Goal: Use online tool/utility: Utilize a website feature to perform a specific function

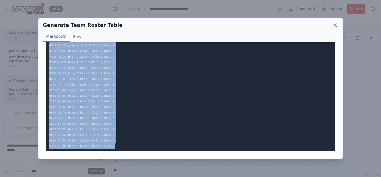
click at [334, 26] on icon at bounding box center [335, 25] width 6 height 6
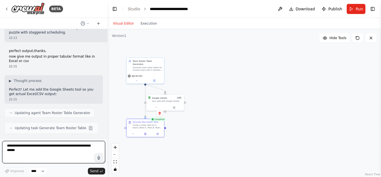
click at [81, 148] on textarea at bounding box center [53, 152] width 103 height 22
click at [74, 148] on textarea at bounding box center [53, 152] width 103 height 22
type textarea "**********"
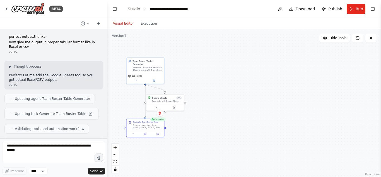
scroll to position [4230, 0]
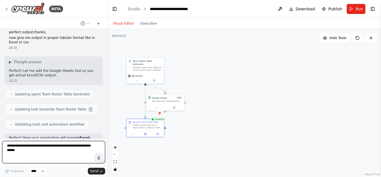
click at [61, 149] on textarea at bounding box center [53, 152] width 103 height 22
click at [82, 148] on textarea at bounding box center [53, 152] width 103 height 22
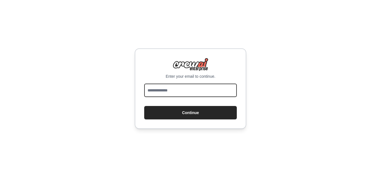
click at [223, 91] on input "email" at bounding box center [190, 89] width 93 height 13
type input "**********"
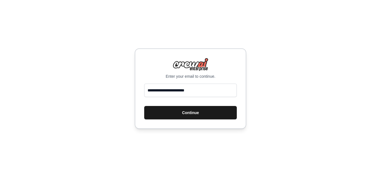
click at [200, 114] on button "Continue" at bounding box center [190, 112] width 93 height 13
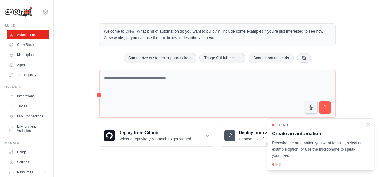
click at [155, 7] on main "Welcome to Crew! What kind of automation do you want to build? I'll include som…" at bounding box center [217, 80] width 327 height 161
click at [370, 123] on icon "Close walkthrough" at bounding box center [368, 123] width 5 height 5
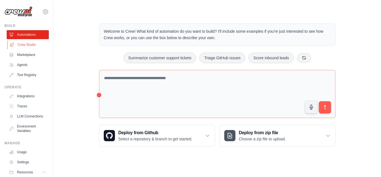
click at [30, 45] on link "Crew Studio" at bounding box center [28, 44] width 42 height 9
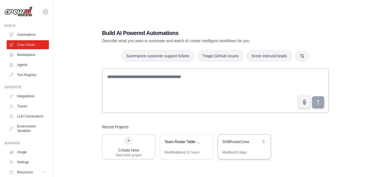
click at [242, 142] on div "ShiftRosterCrew" at bounding box center [241, 142] width 38 height 6
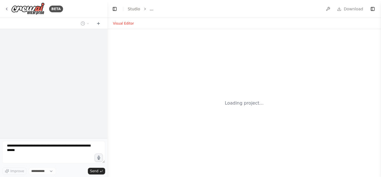
select select "****"
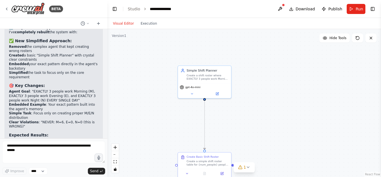
scroll to position [6439, 0]
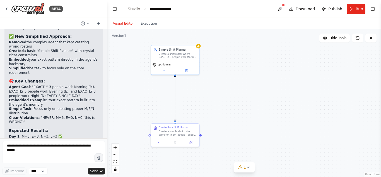
drag, startPoint x: 303, startPoint y: 119, endPoint x: 261, endPoint y: 96, distance: 48.4
click at [261, 96] on div ".deletable-edge-delete-btn { width: 20px; height: 20px; border: 0px solid #ffff…" at bounding box center [244, 103] width 274 height 148
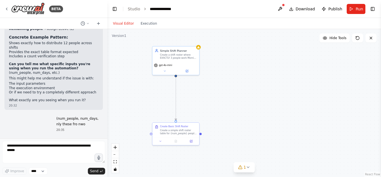
scroll to position [6767, 0]
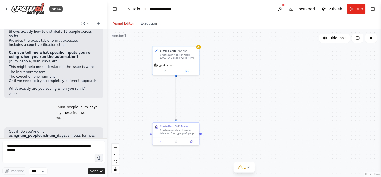
click at [133, 9] on link "Studio" at bounding box center [134, 9] width 13 height 4
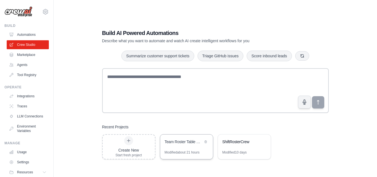
click at [186, 137] on div "Team Roster Table Generator" at bounding box center [186, 142] width 53 height 16
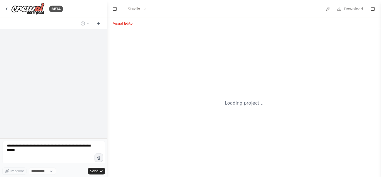
select select "****"
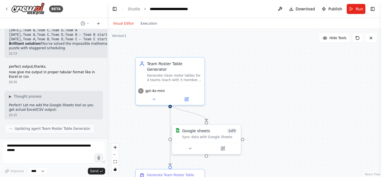
scroll to position [4212, 0]
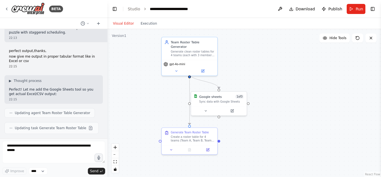
drag, startPoint x: 267, startPoint y: 127, endPoint x: 269, endPoint y: 98, distance: 29.6
click at [269, 98] on div ".deletable-edge-delete-btn { width: 20px; height: 20px; border: 0px solid #ffff…" at bounding box center [244, 103] width 274 height 148
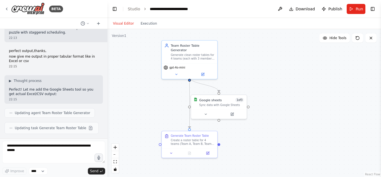
drag, startPoint x: 269, startPoint y: 98, endPoint x: 269, endPoint y: 101, distance: 3.3
click at [269, 101] on div ".deletable-edge-delete-btn { width: 20px; height: 20px; border: 0px solid #ffff…" at bounding box center [244, 103] width 274 height 148
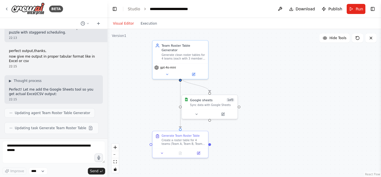
drag, startPoint x: 260, startPoint y: 85, endPoint x: 250, endPoint y: 85, distance: 9.2
click at [250, 85] on div ".deletable-edge-delete-btn { width: 20px; height: 20px; border: 0px solid #ffff…" at bounding box center [244, 103] width 274 height 148
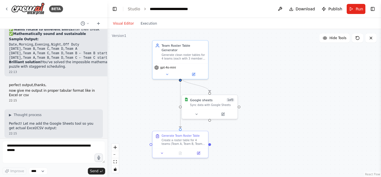
scroll to position [4177, 0]
